Goal: Find specific page/section: Find specific page/section

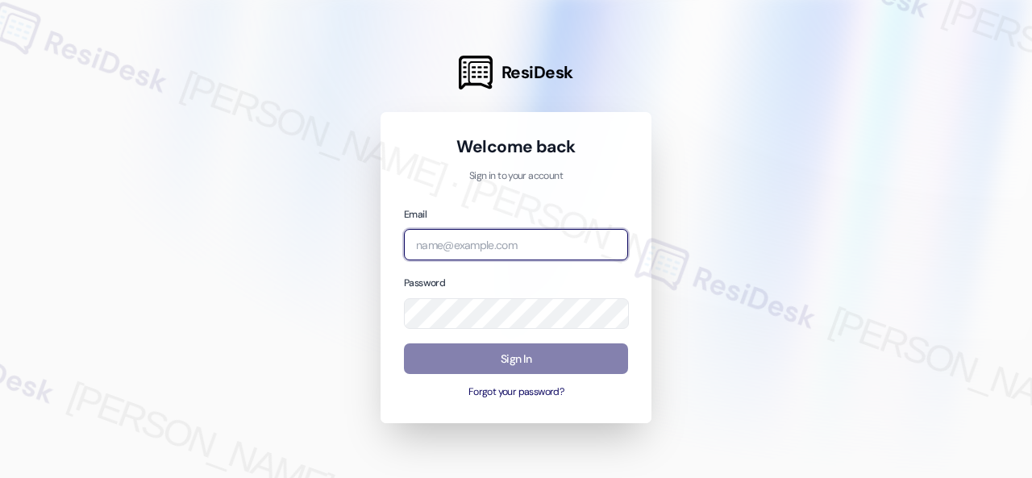
click at [502, 254] on input "email" at bounding box center [516, 244] width 224 height 31
click at [502, 242] on input "email" at bounding box center [516, 244] width 224 height 31
paste input "automated-surveys-birchstone_residential-resen.fifteen@birchstone_[DOMAIN_NAME]"
type input "automated-surveys-birchstone_residential-resen.fifteen@birchstone_[DOMAIN_NAME]"
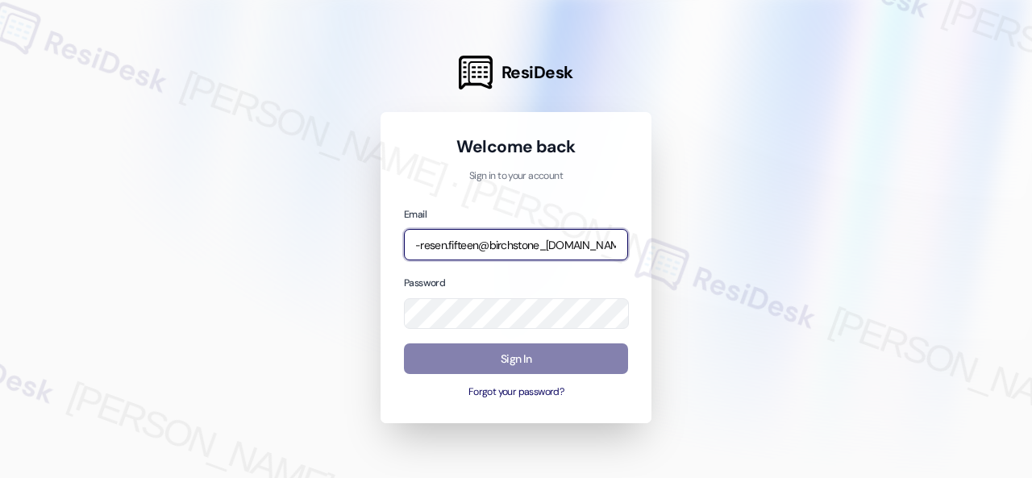
scroll to position [0, 0]
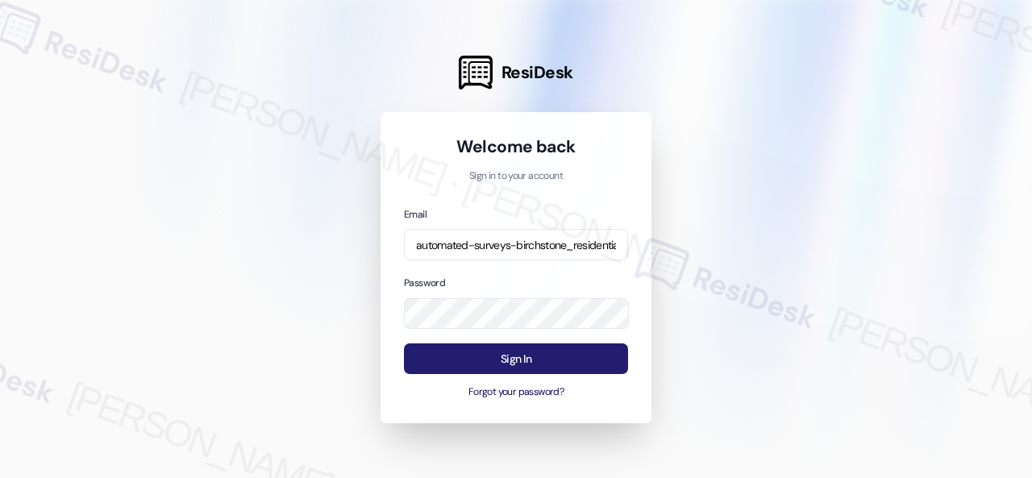
click at [502, 360] on button "Sign In" at bounding box center [516, 358] width 224 height 31
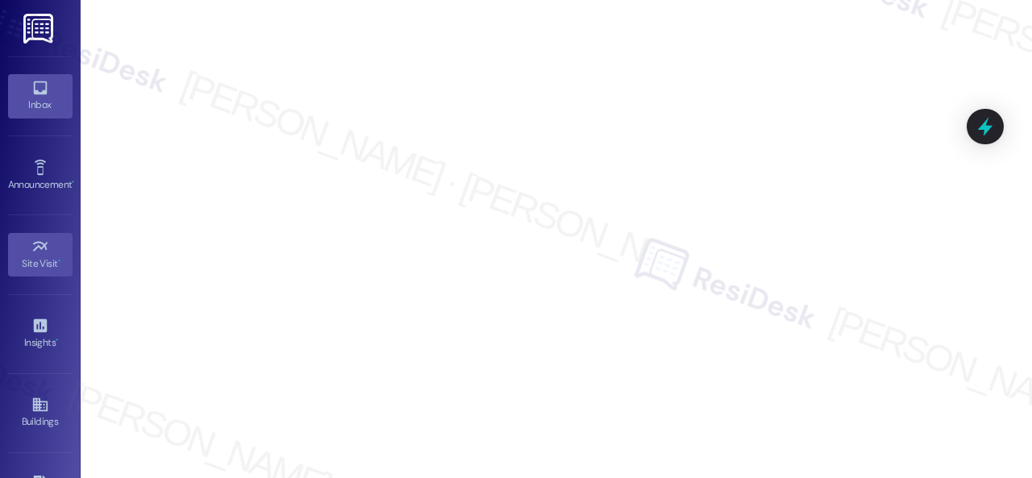
click at [33, 81] on icon at bounding box center [40, 88] width 14 height 14
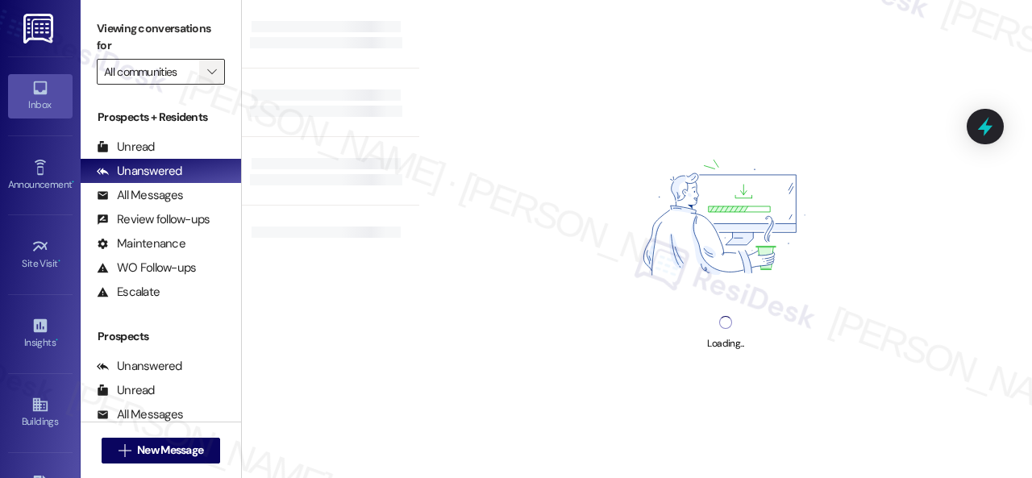
click at [210, 68] on icon "" at bounding box center [211, 71] width 9 height 13
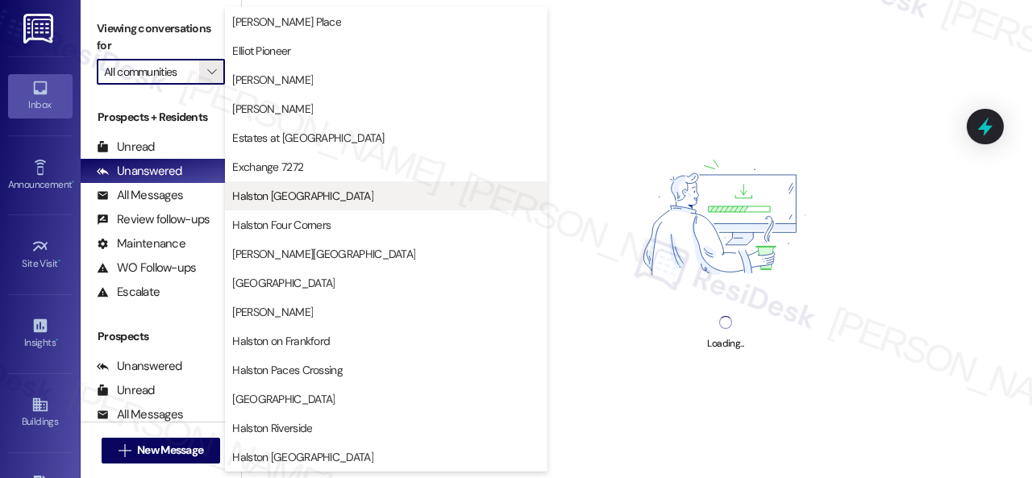
scroll to position [323, 0]
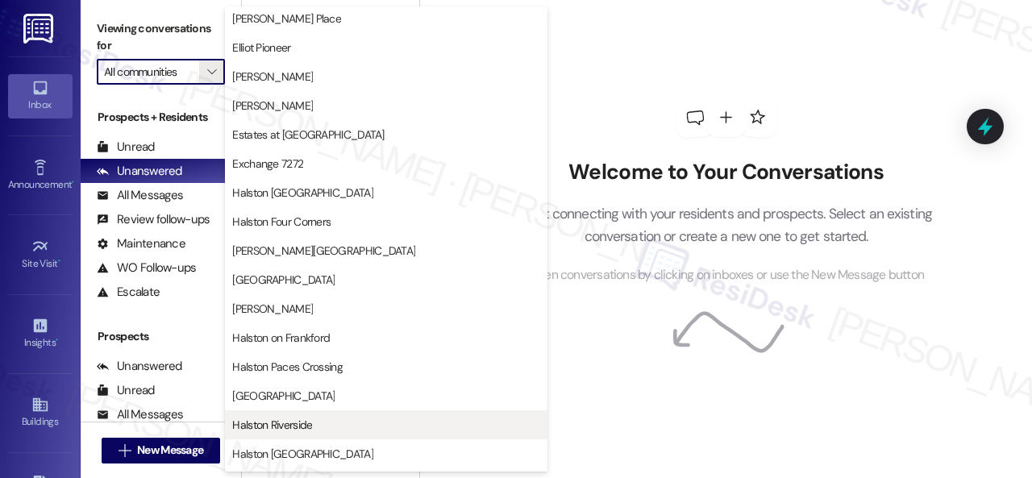
click at [284, 415] on button "Halston Riverside" at bounding box center [386, 424] width 323 height 29
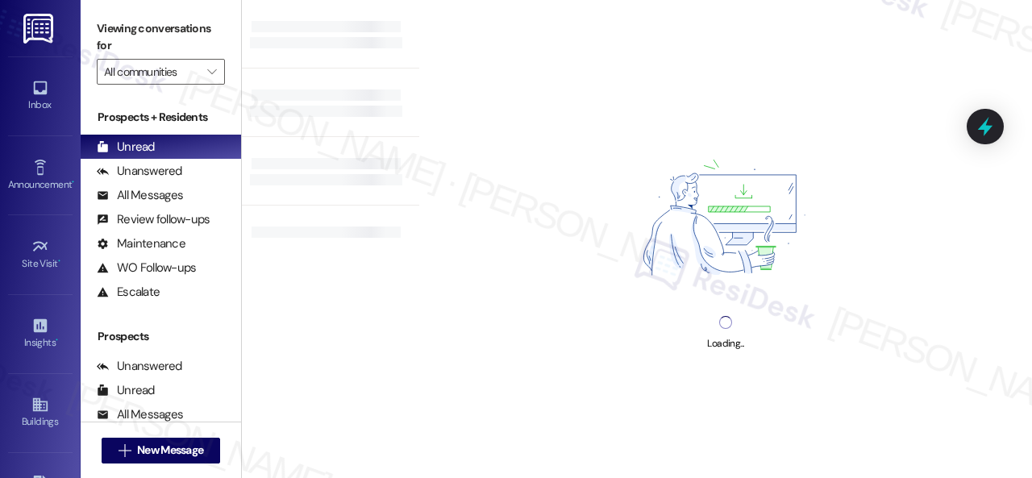
type input "Halston Riverside"
